Goal: Information Seeking & Learning: Learn about a topic

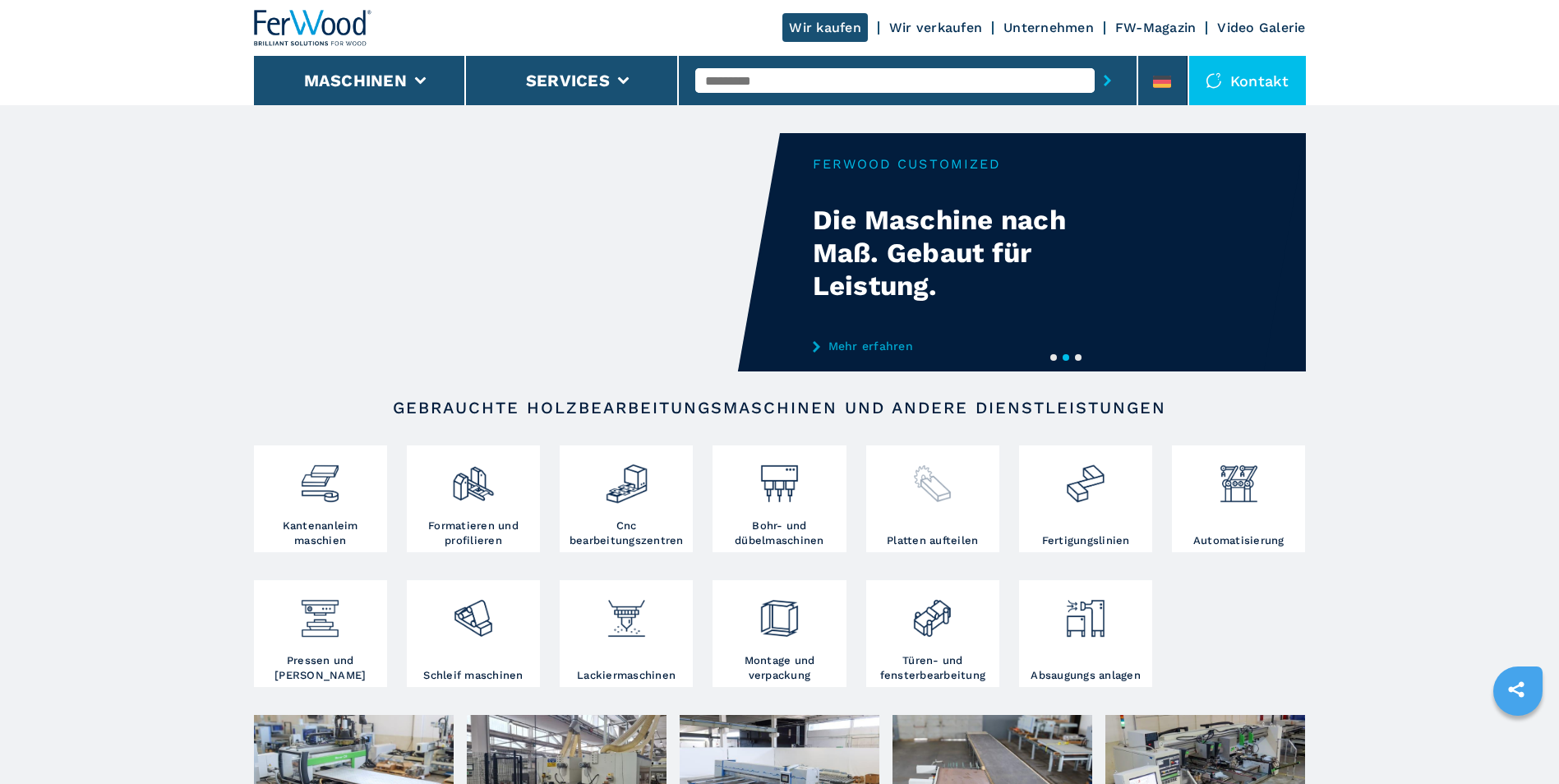
click at [943, 487] on img at bounding box center [931, 477] width 43 height 56
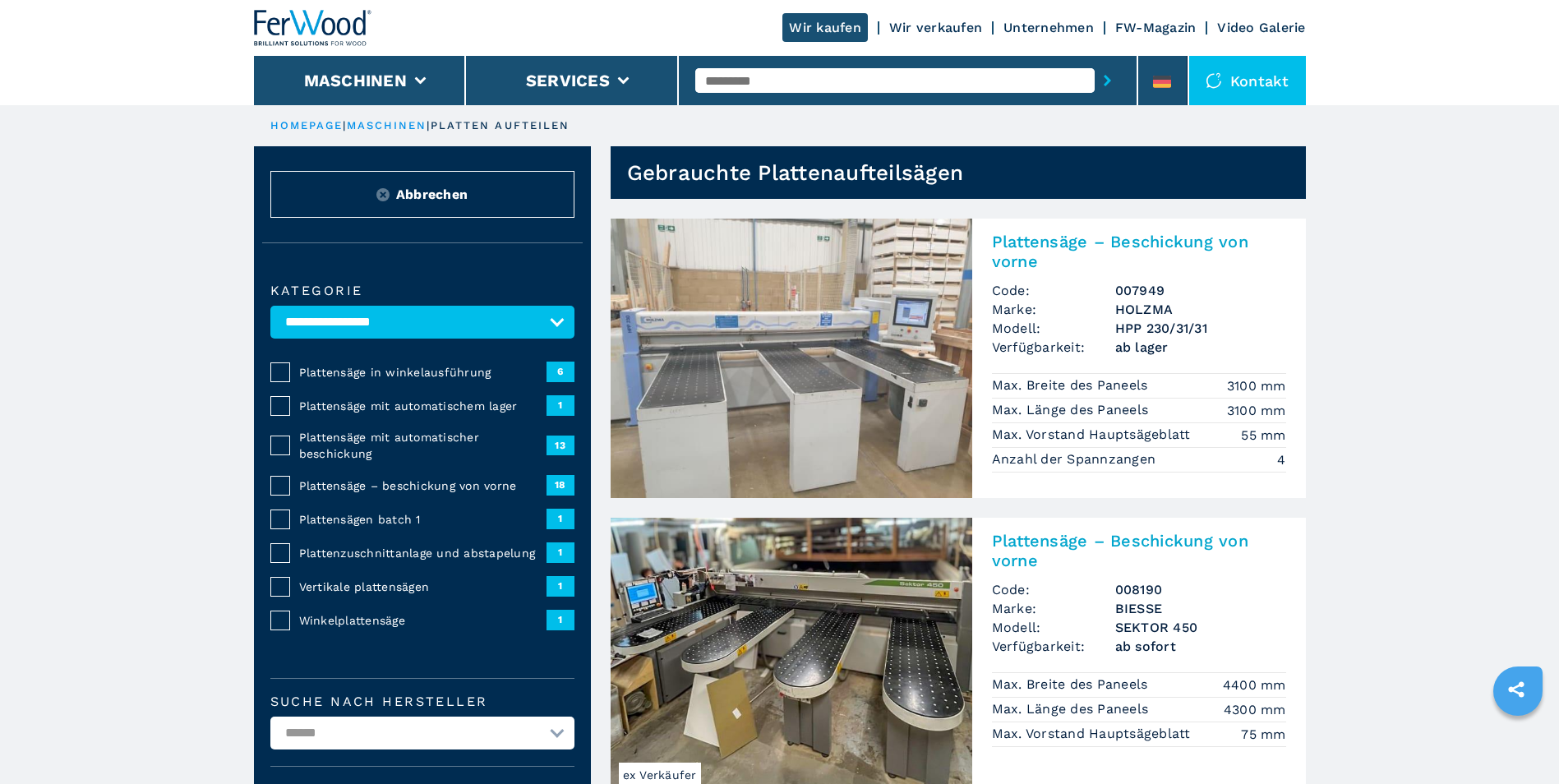
click at [740, 80] on input "text" at bounding box center [895, 80] width 399 height 25
type input "******"
click at [1094, 62] on button "submit-button" at bounding box center [1107, 80] width 26 height 38
click at [1106, 79] on icon "submit-button" at bounding box center [1107, 80] width 7 height 11
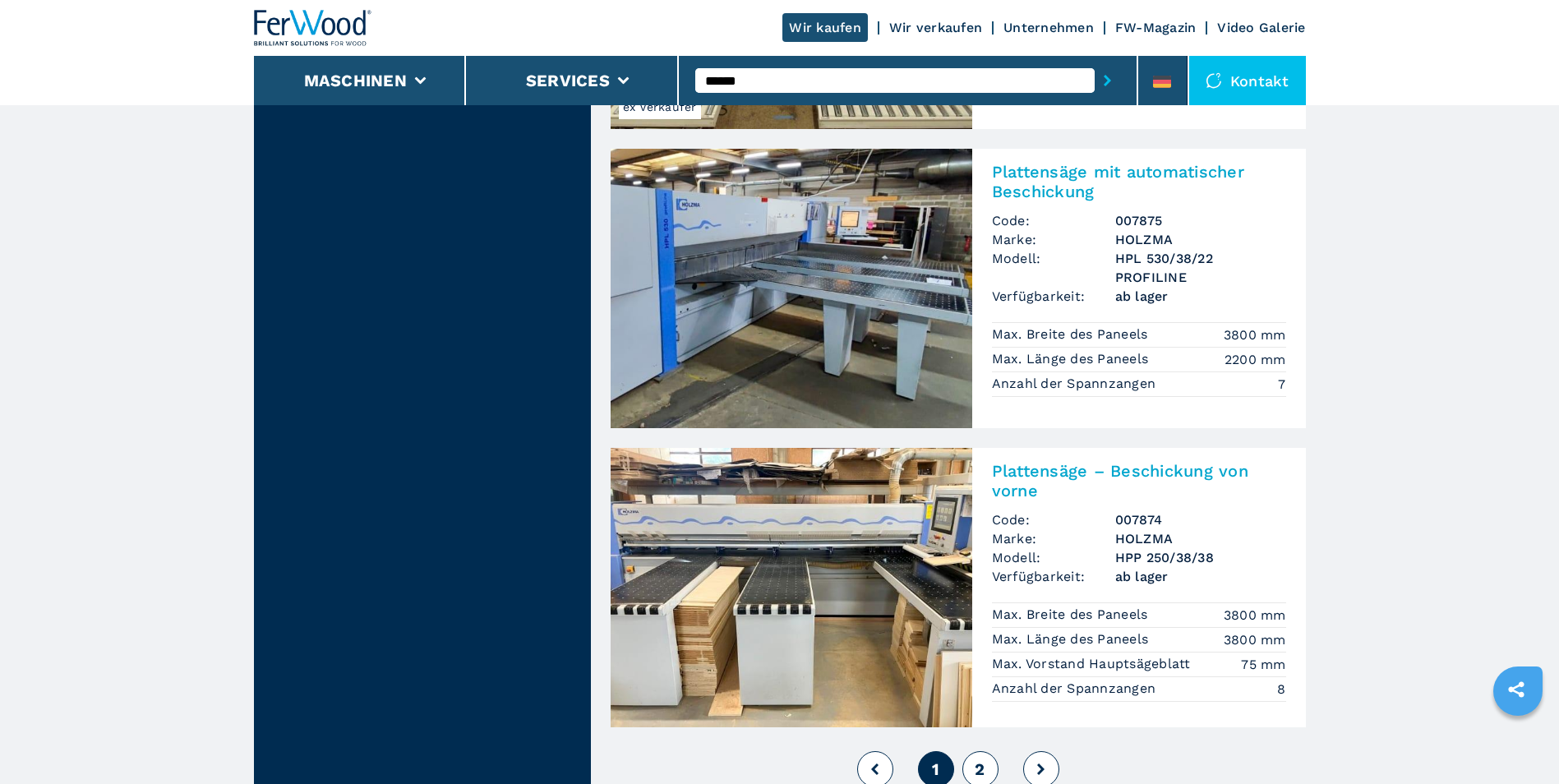
scroll to position [3451, 0]
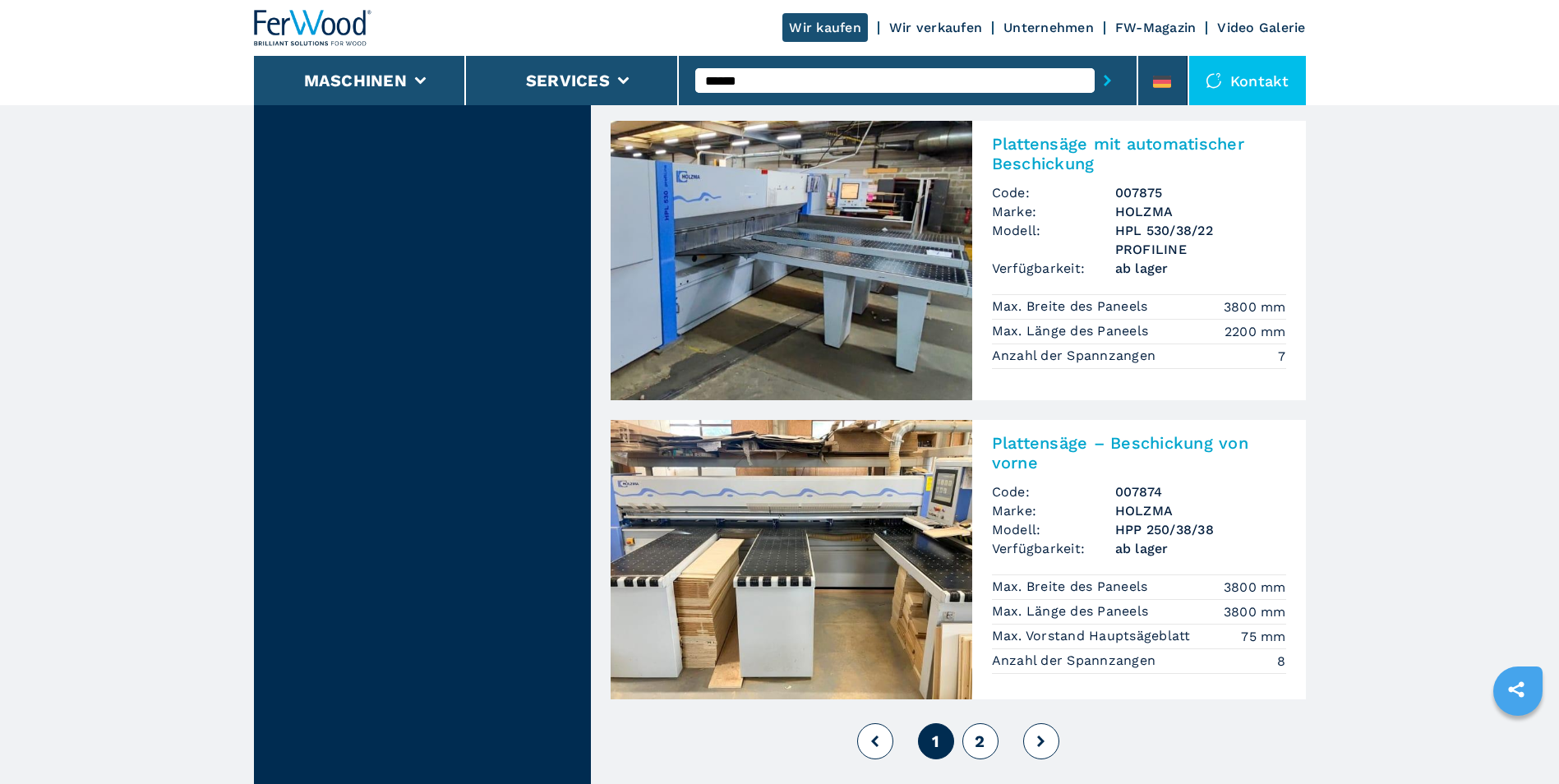
click at [986, 723] on button "2" at bounding box center [980, 741] width 36 height 36
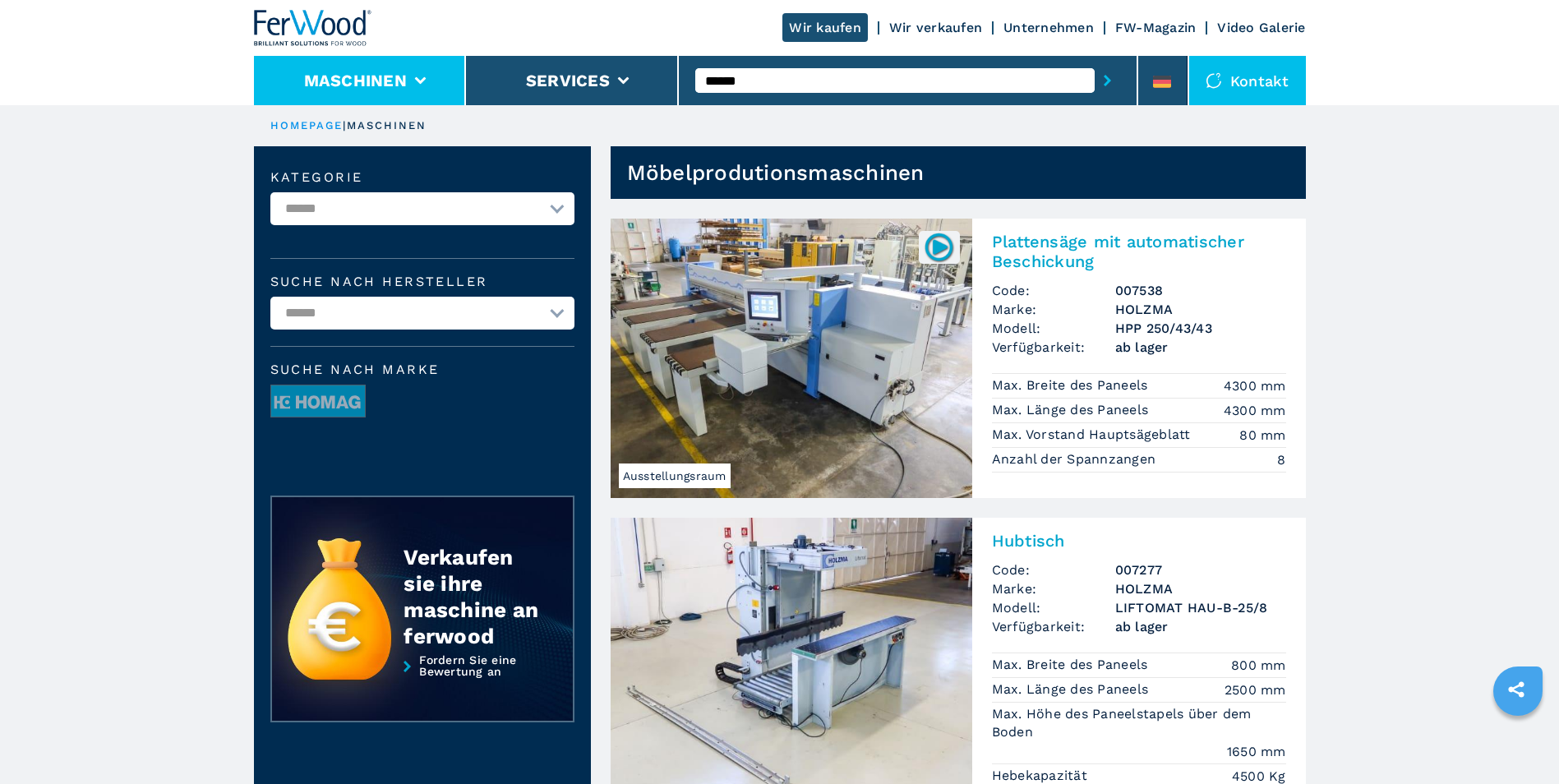
click at [295, 66] on li "Maschinen" at bounding box center [360, 81] width 213 height 50
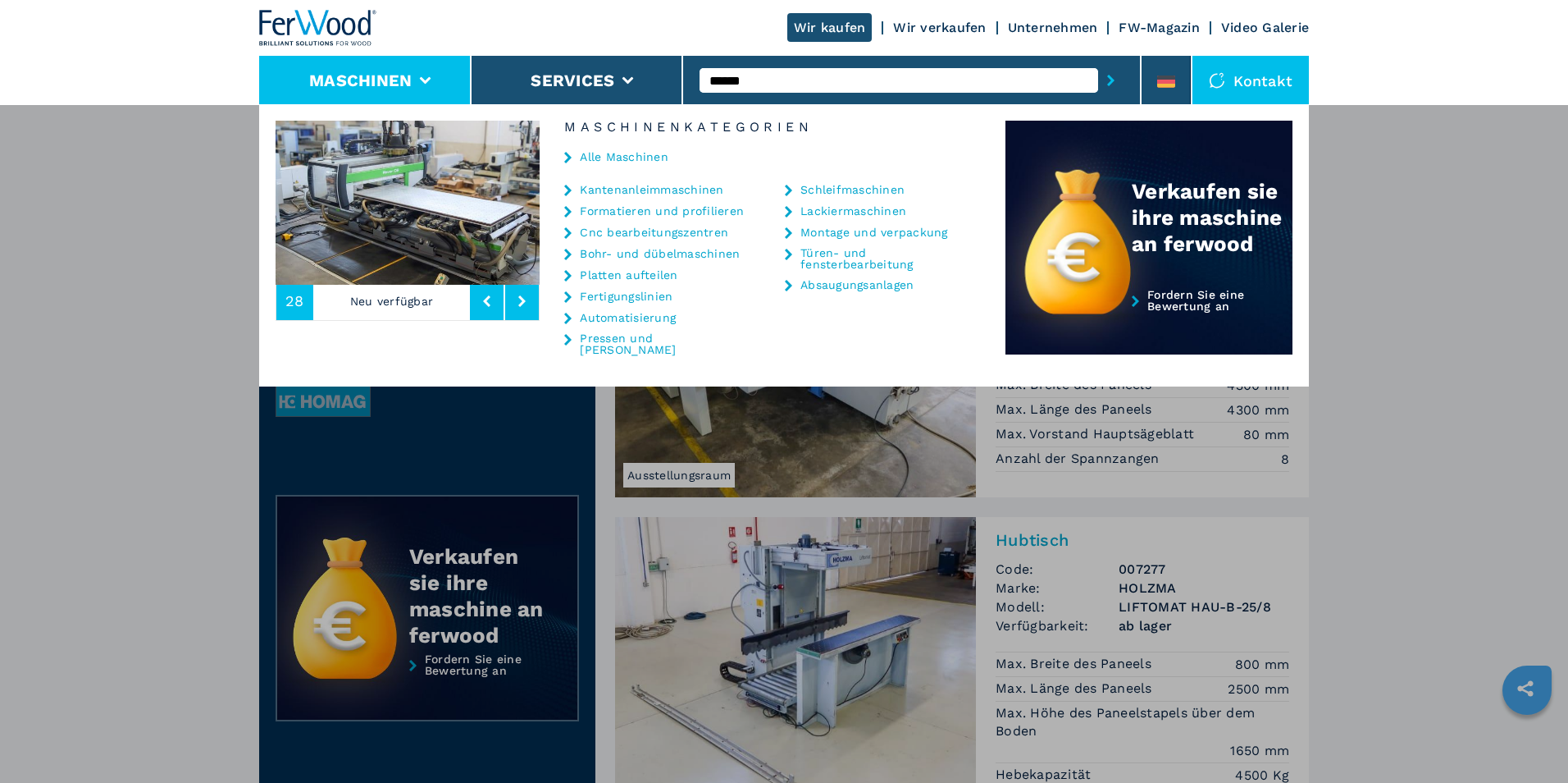
click at [602, 277] on link "Platten aufteilen" at bounding box center [628, 275] width 97 height 11
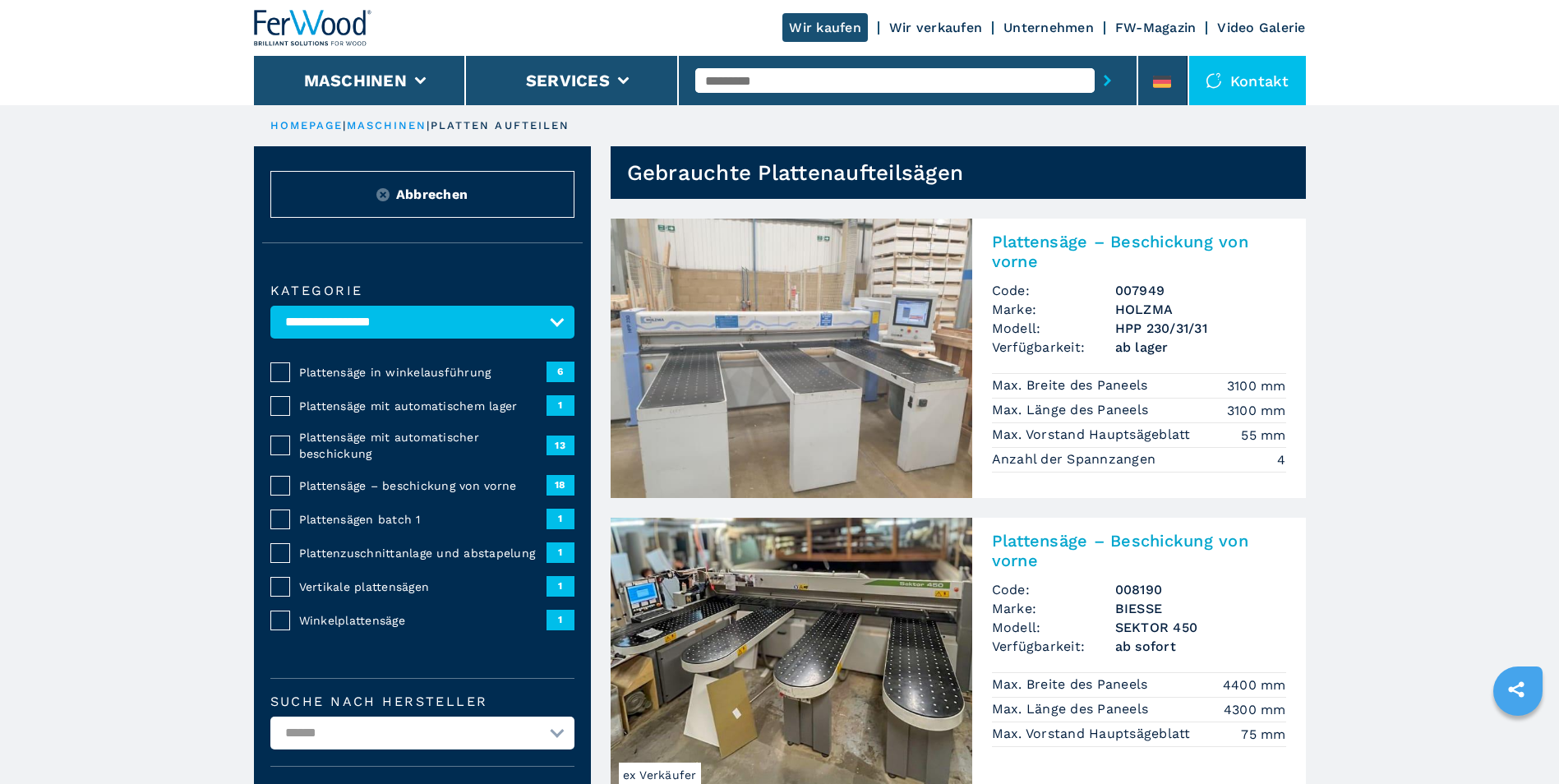
click at [321, 438] on span "Plattensäge mit automatischer beschickung" at bounding box center [422, 445] width 248 height 33
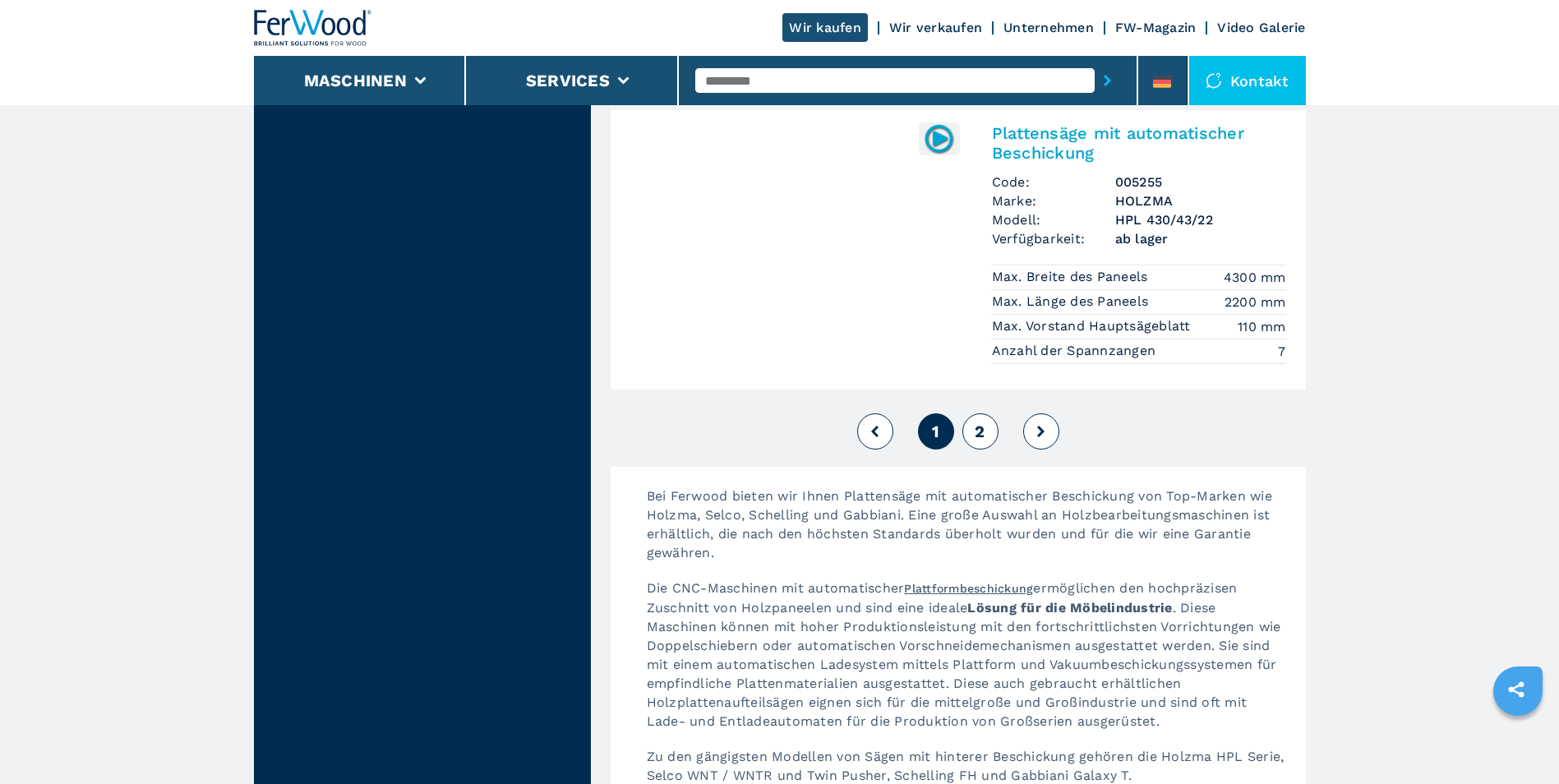
scroll to position [3861, 0]
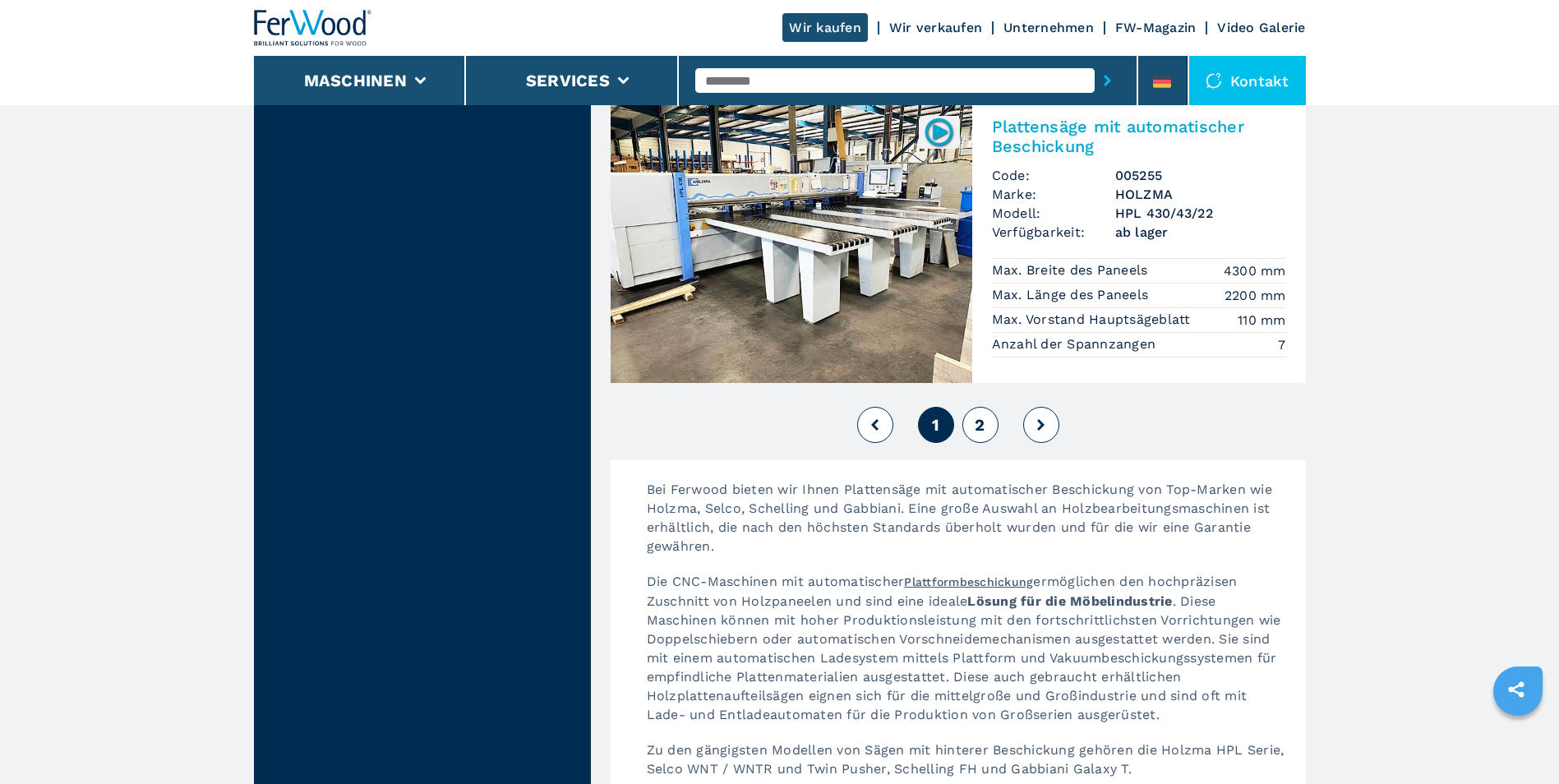
click at [975, 415] on span "2" at bounding box center [979, 424] width 10 height 19
